Goal: Transaction & Acquisition: Subscribe to service/newsletter

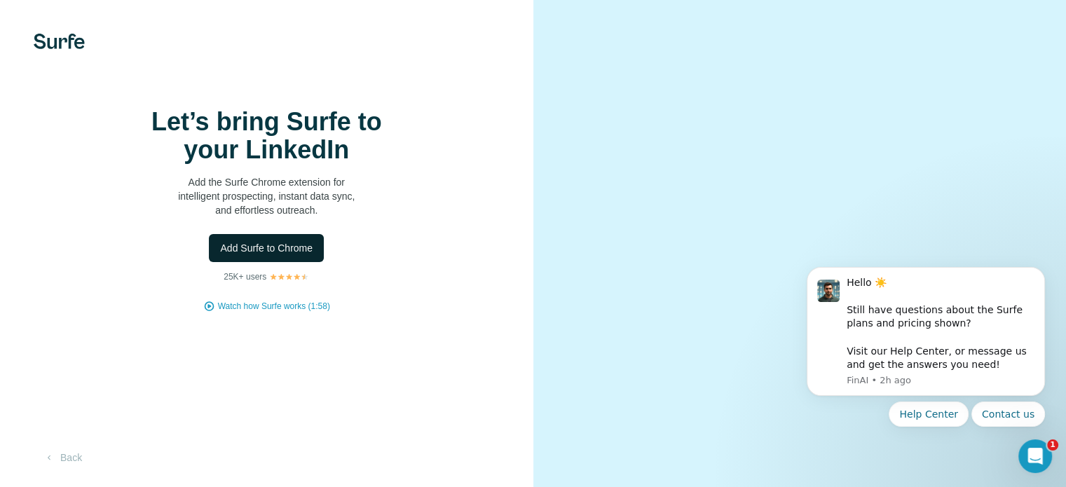
click at [240, 262] on button "Add Surfe to Chrome" at bounding box center [266, 248] width 115 height 28
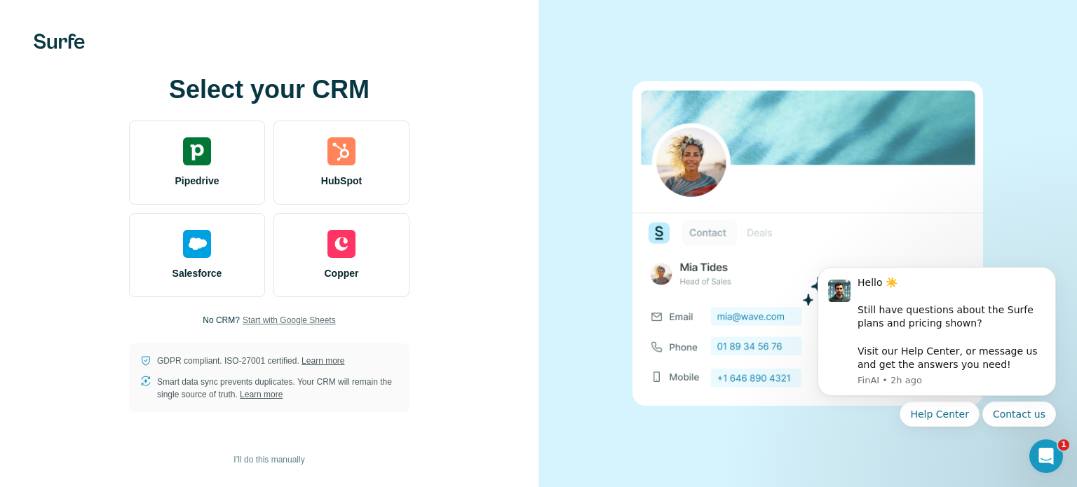
click at [273, 320] on span "Start with Google Sheets" at bounding box center [289, 320] width 93 height 13
